Goal: Transaction & Acquisition: Purchase product/service

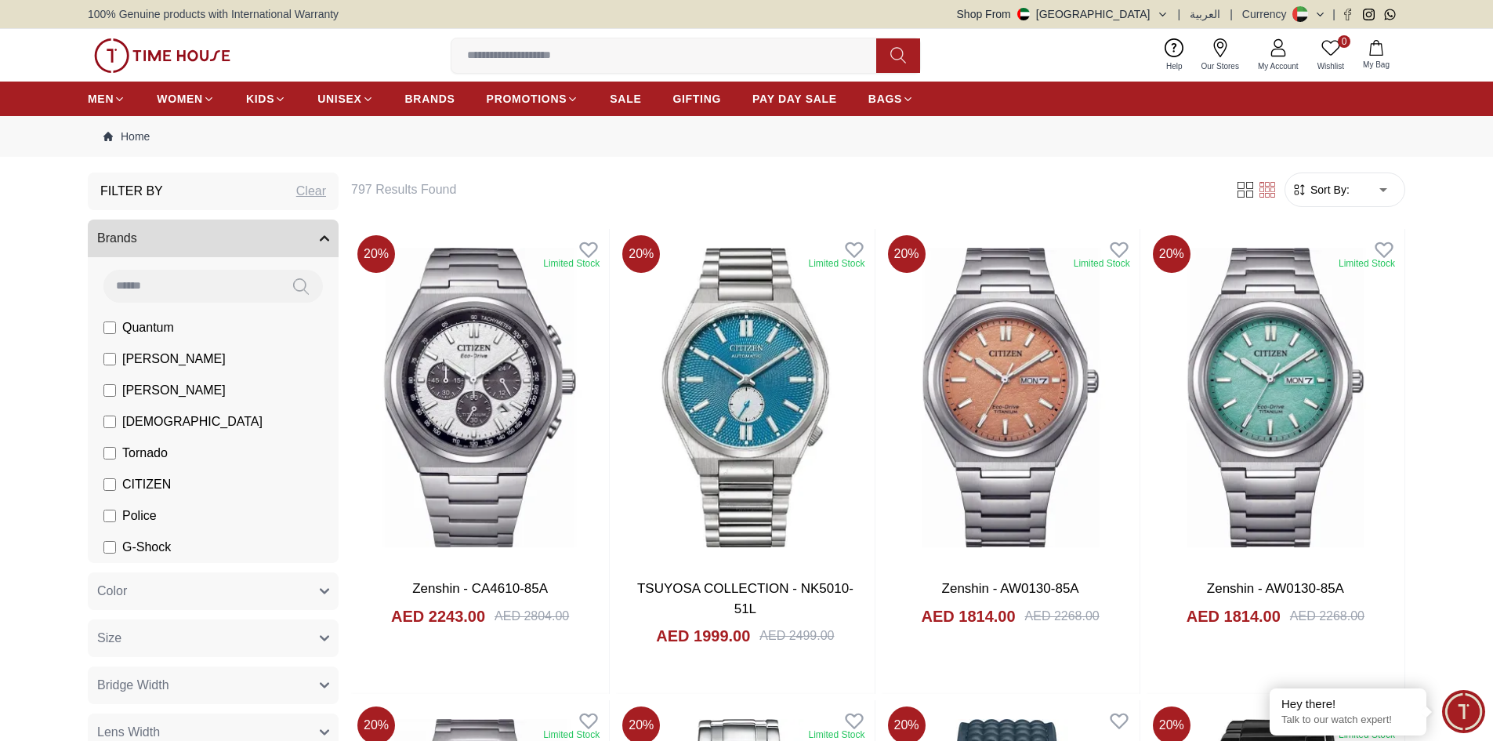
click at [567, 54] on input at bounding box center [669, 55] width 437 height 31
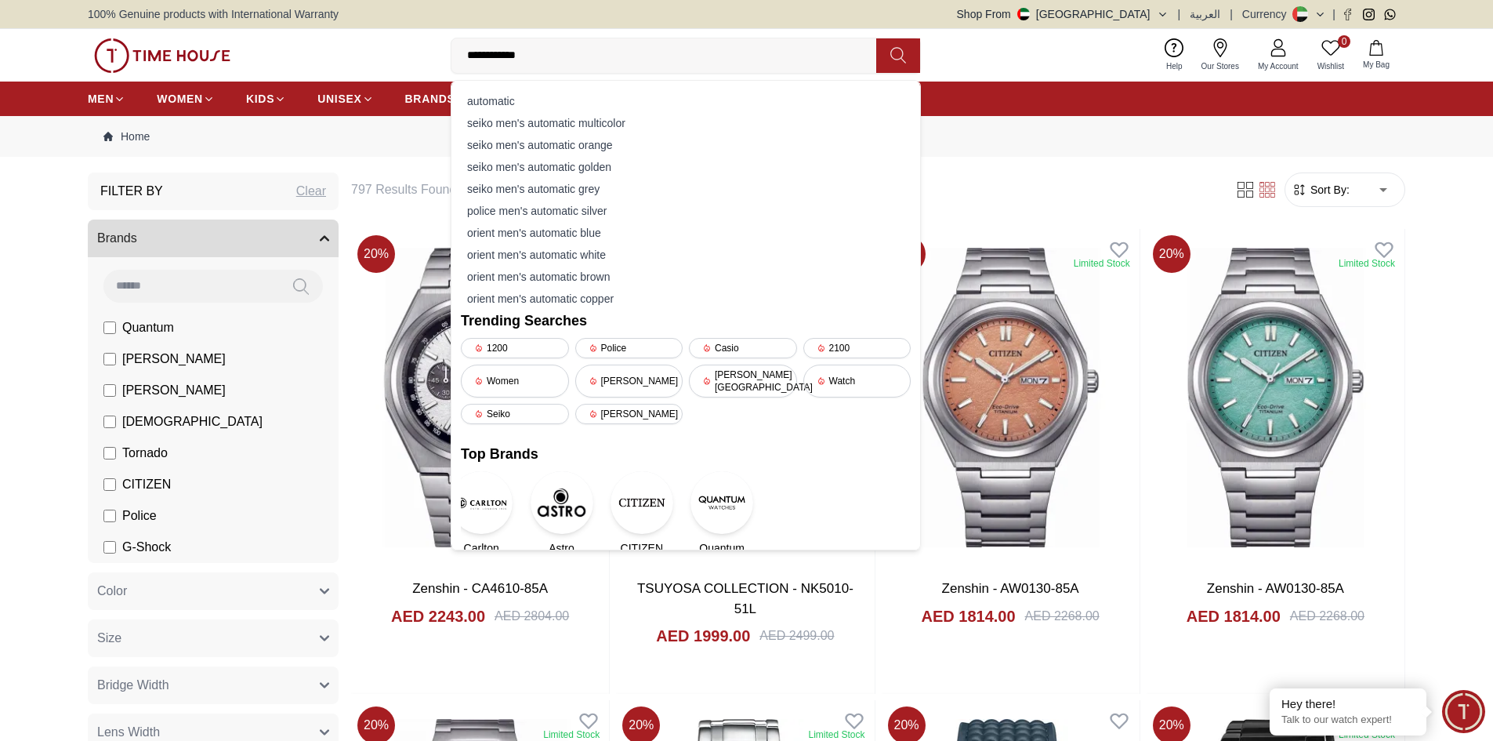
type input "**********"
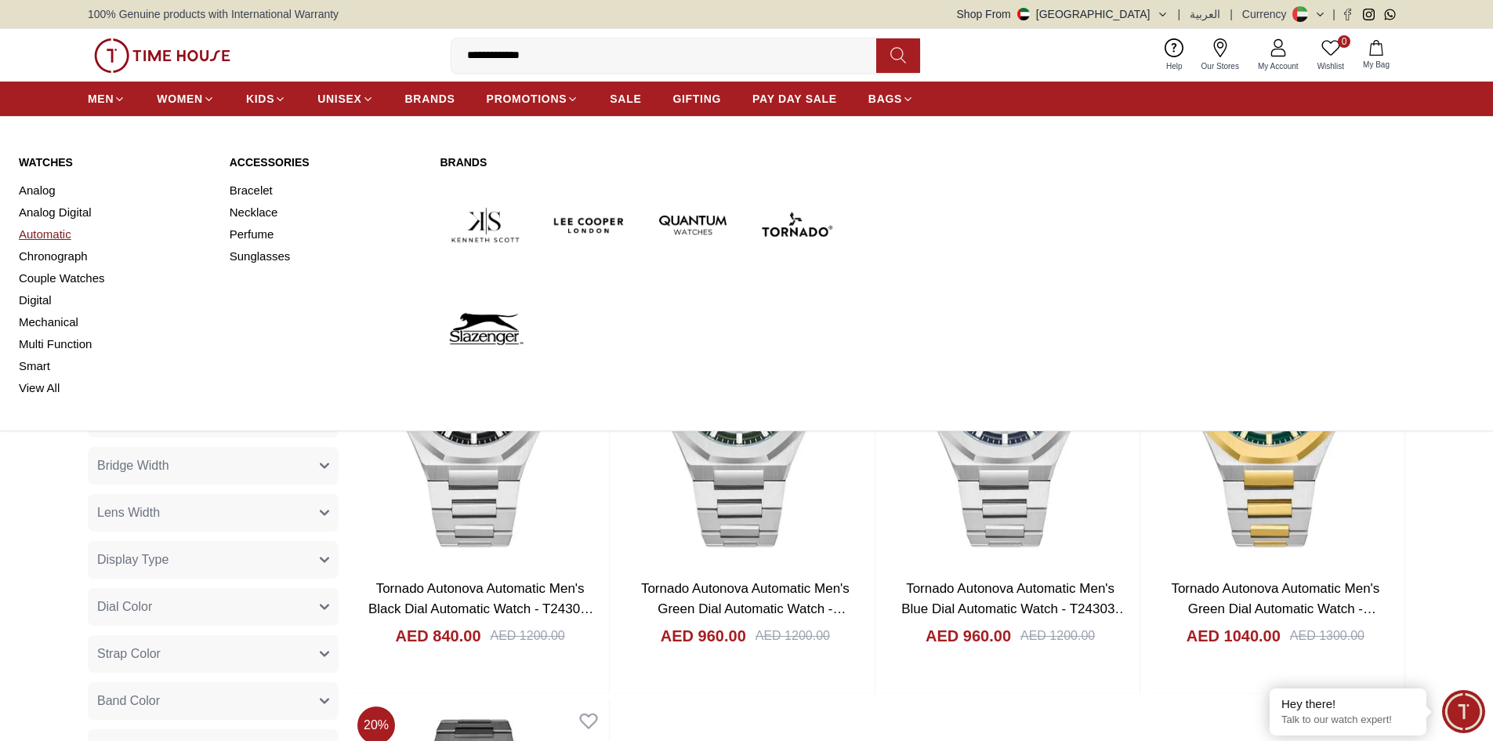
click at [54, 234] on link "Automatic" at bounding box center [115, 234] width 192 height 22
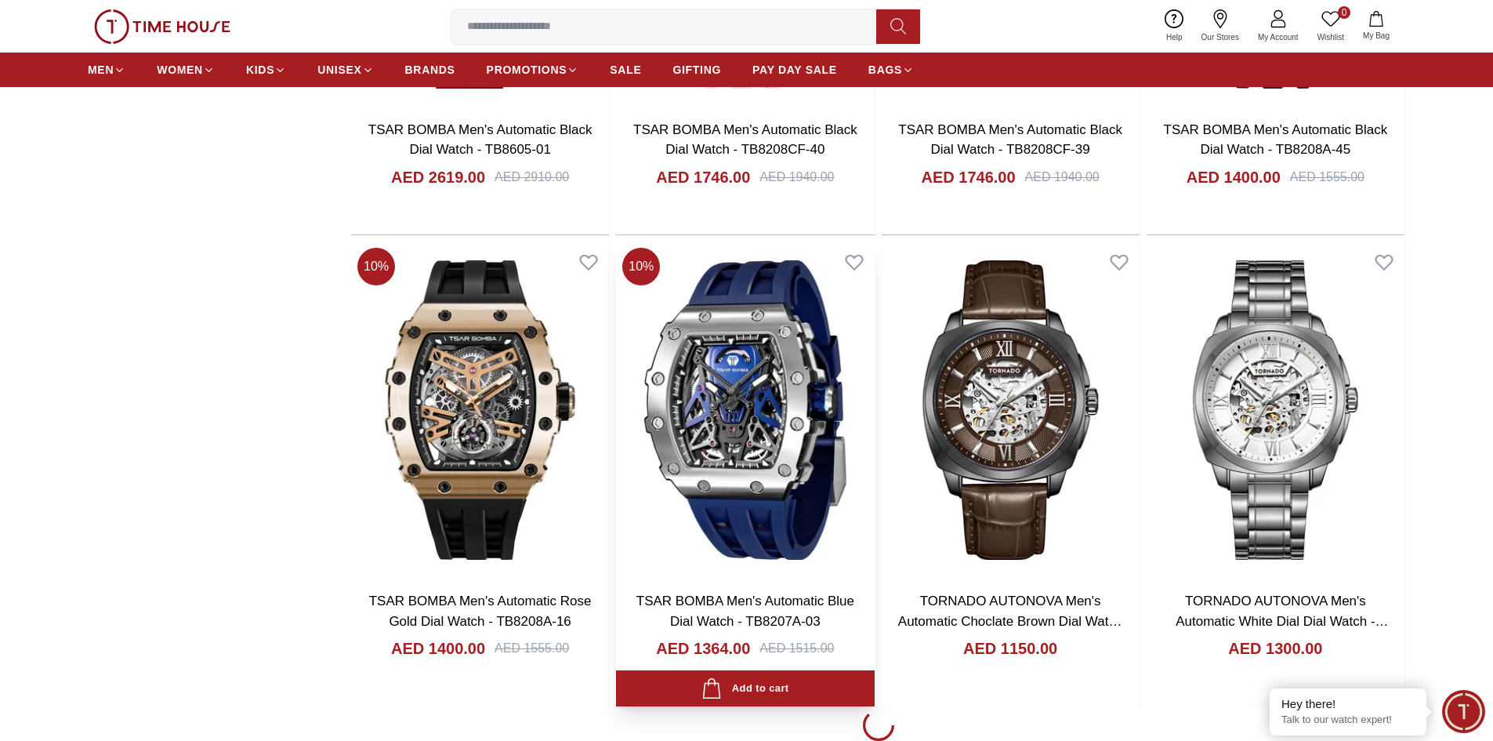
scroll to position [2116, 0]
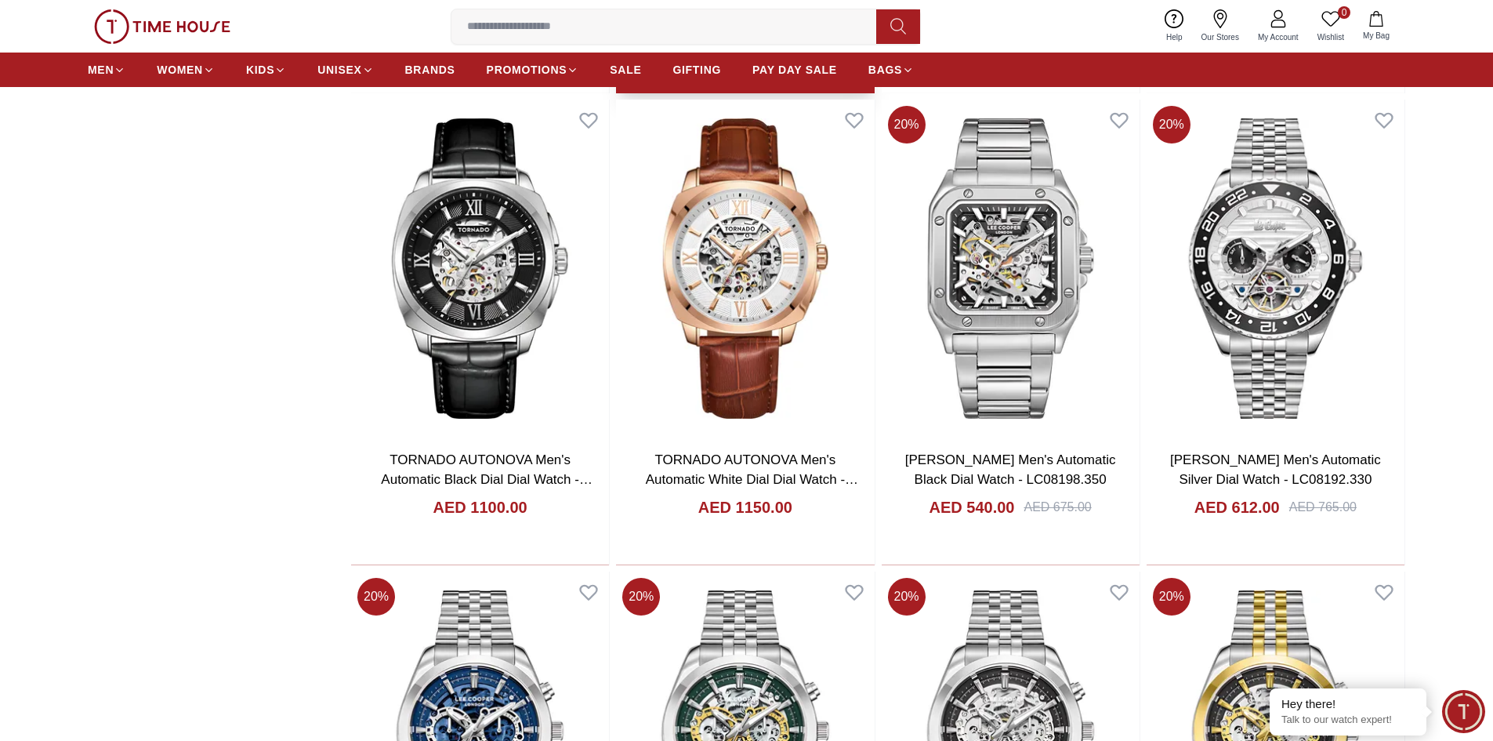
scroll to position [2665, 0]
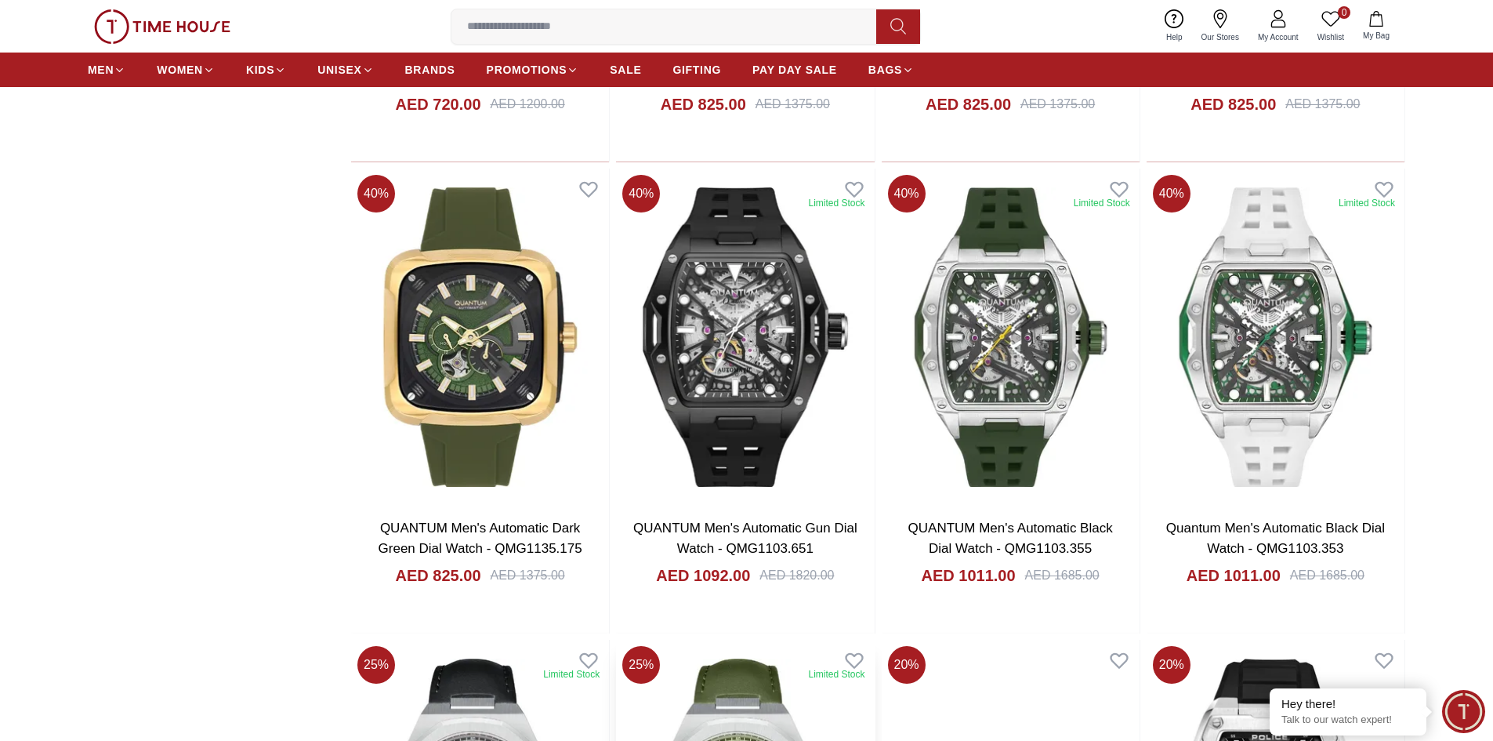
scroll to position [6584, 0]
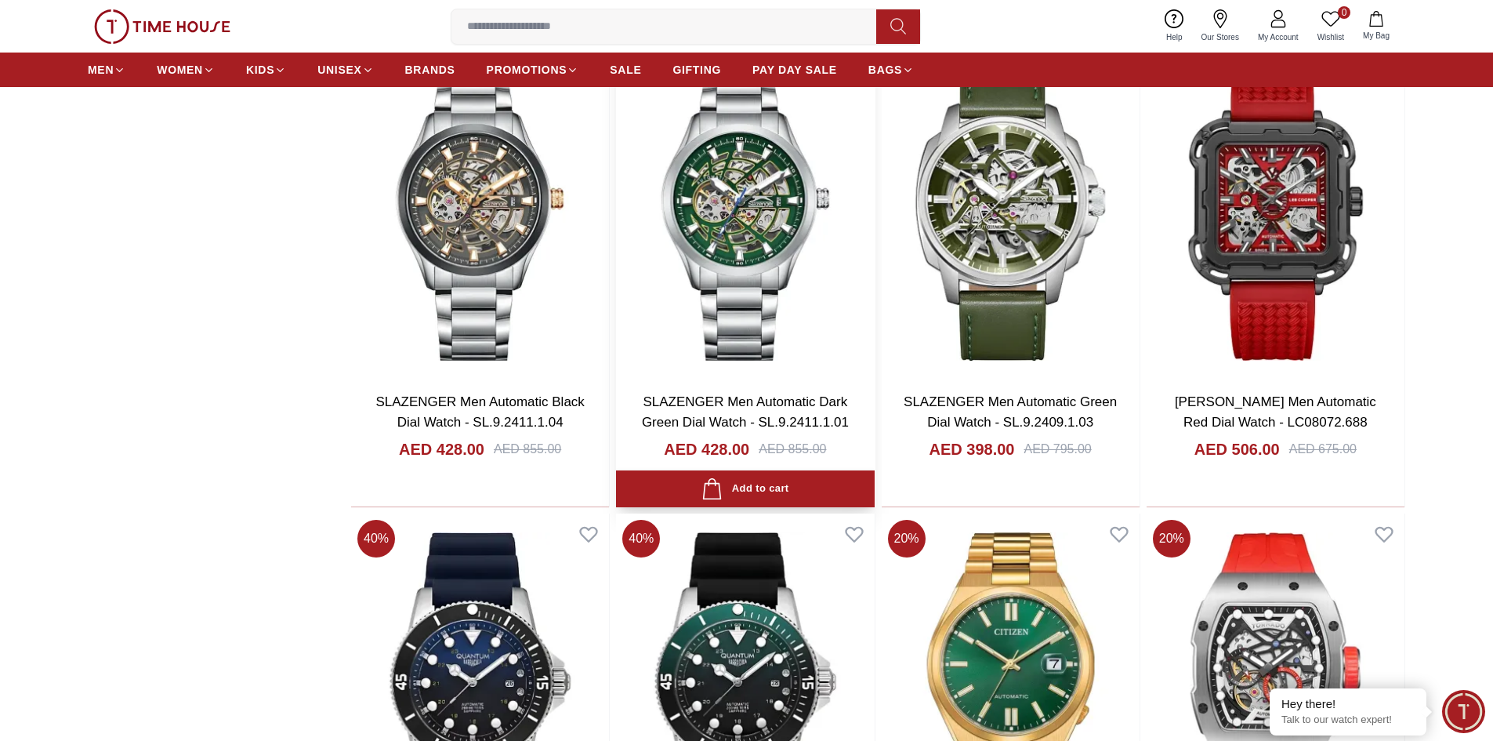
scroll to position [8229, 0]
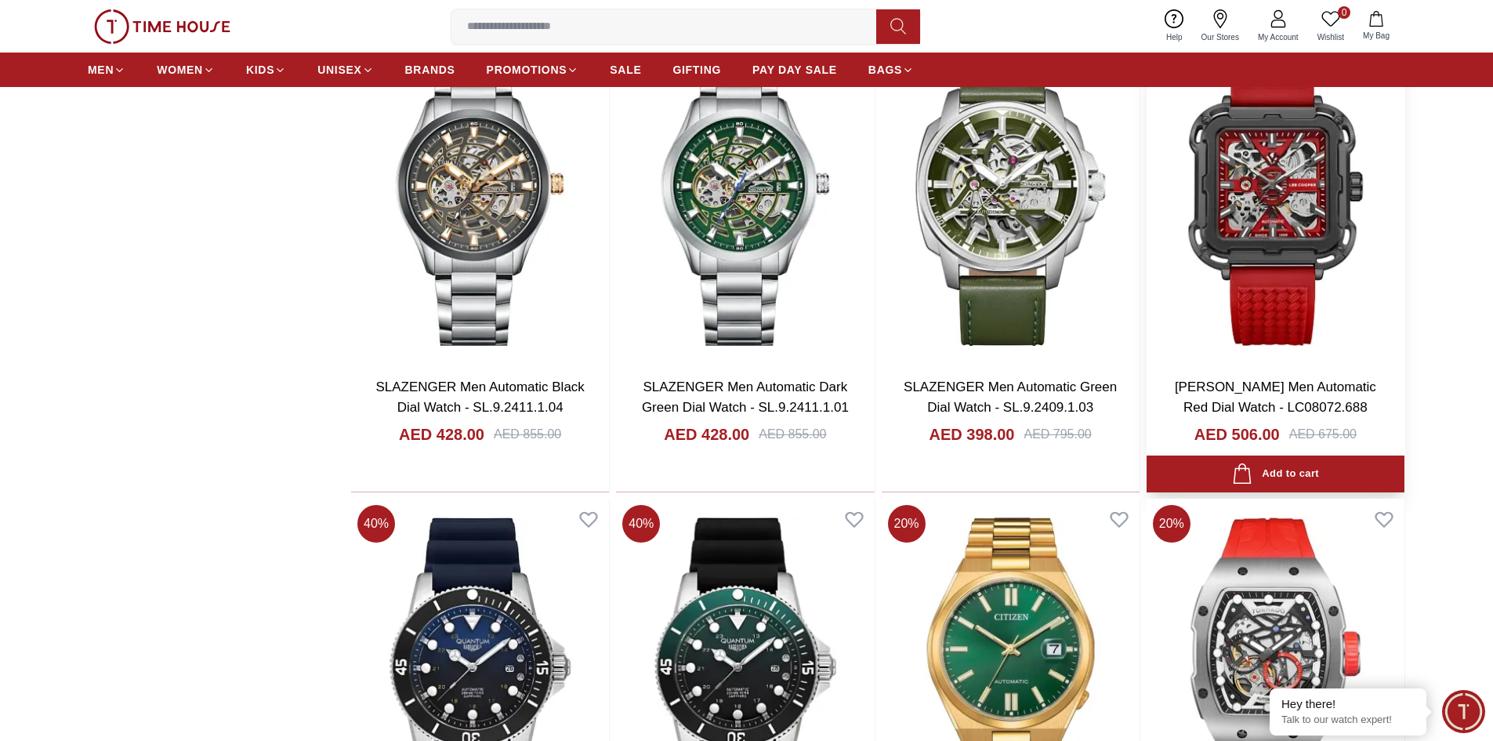
click at [1264, 209] on img at bounding box center [1276, 195] width 258 height 337
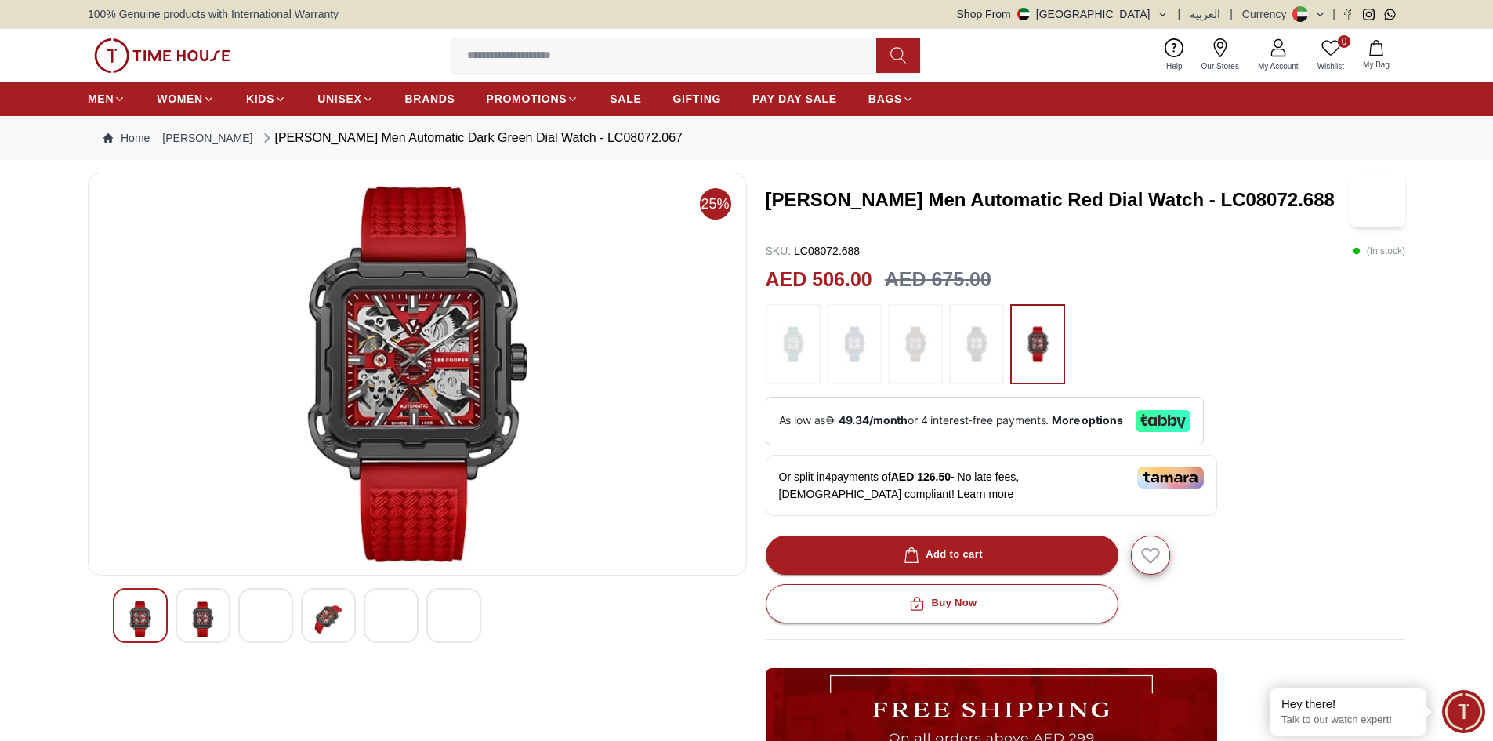
click at [199, 615] on img at bounding box center [203, 619] width 28 height 36
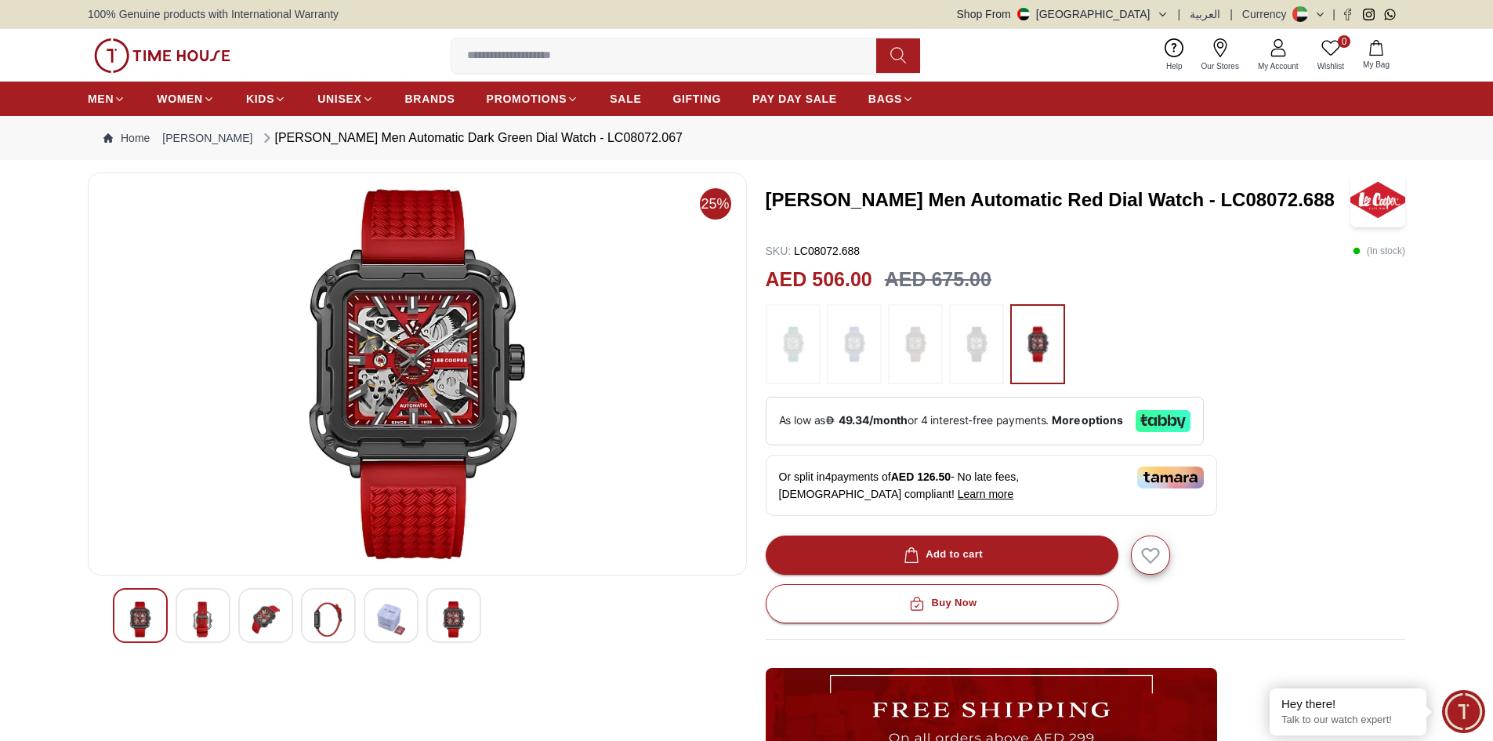
click at [276, 625] on img at bounding box center [266, 619] width 28 height 36
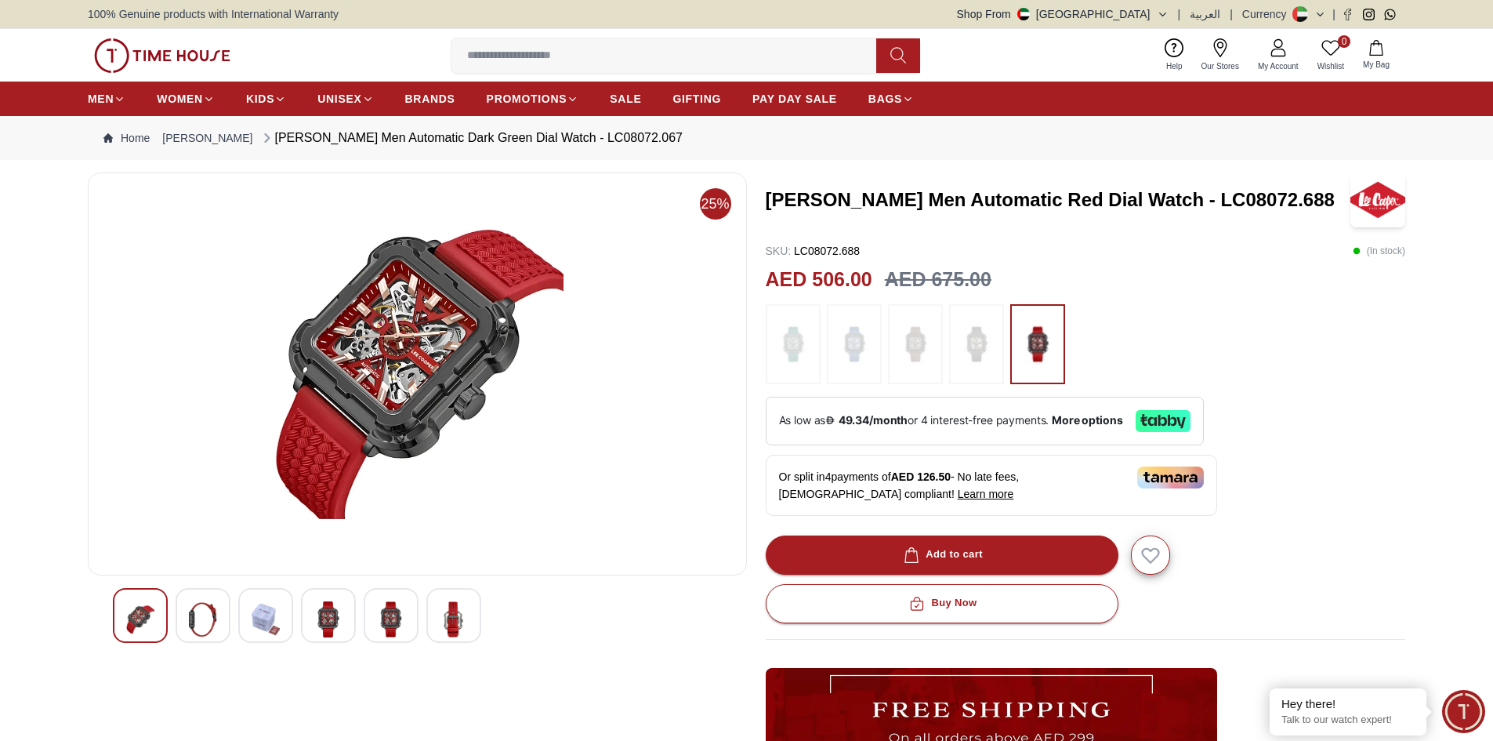
click at [325, 619] on img at bounding box center [328, 619] width 28 height 36
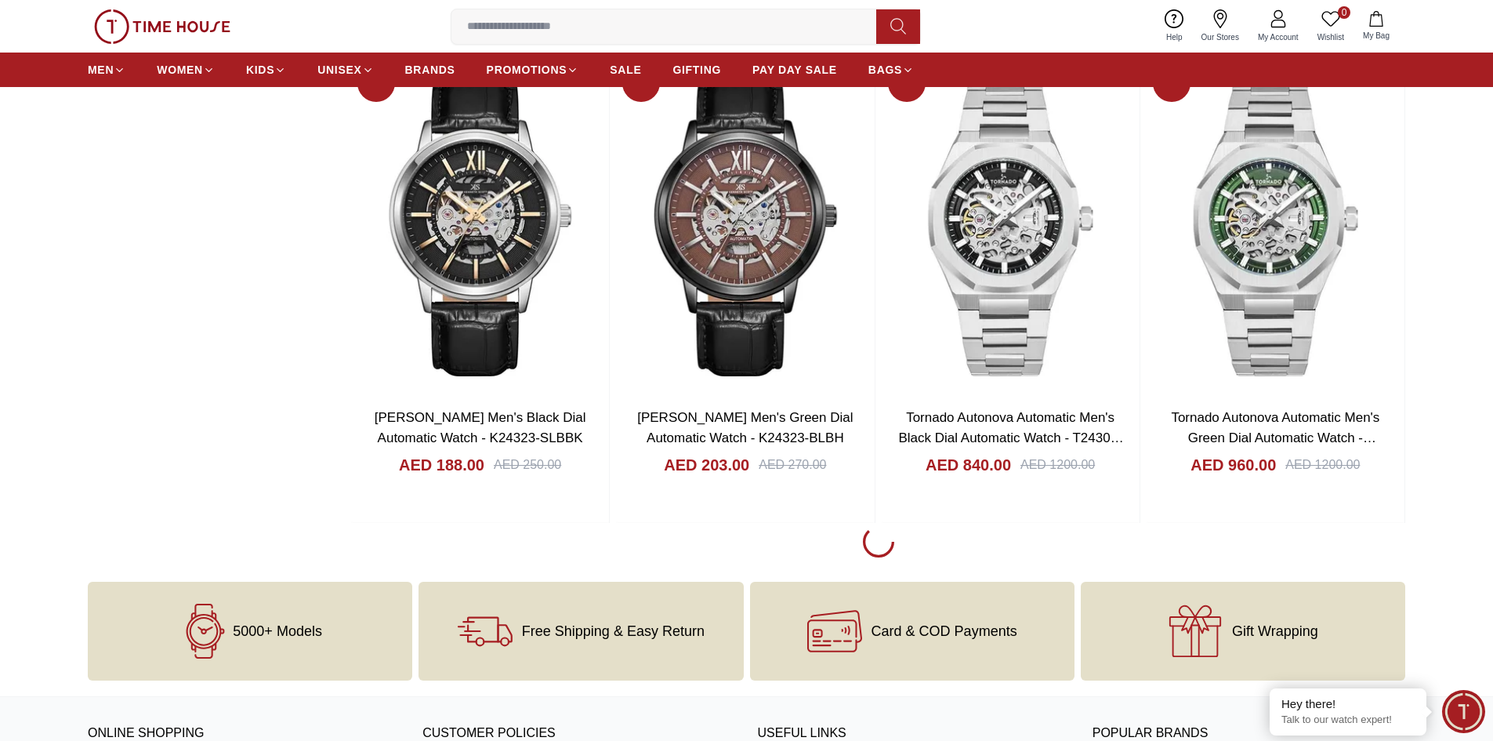
scroll to position [11644, 0]
